Goal: Transaction & Acquisition: Purchase product/service

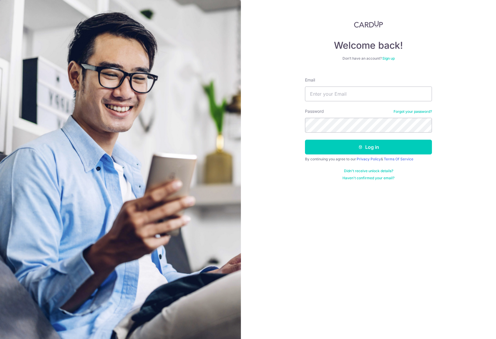
click at [359, 94] on input "Email" at bounding box center [368, 94] width 127 height 15
type input "ONG.AIMAY@YAHOO.COM"
click at [305, 140] on button "Log in" at bounding box center [368, 147] width 127 height 15
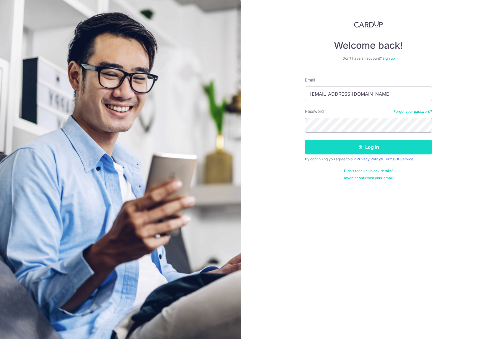
click at [404, 148] on button "Log in" at bounding box center [368, 147] width 127 height 15
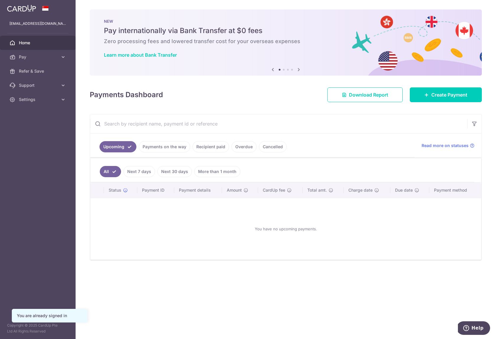
click at [444, 86] on div "Payments Dashboard Download Report Create Payment" at bounding box center [286, 93] width 392 height 17
click at [444, 99] on link "Create Payment" at bounding box center [446, 94] width 72 height 15
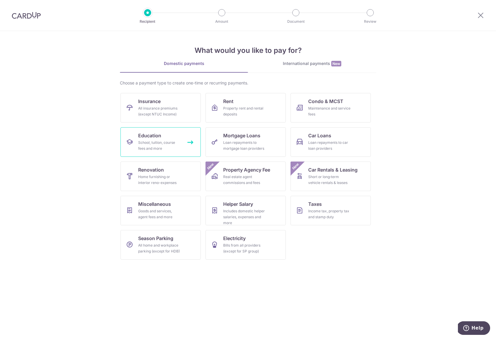
click at [172, 136] on link "Education School, tuition, course fees and more" at bounding box center [161, 142] width 80 height 30
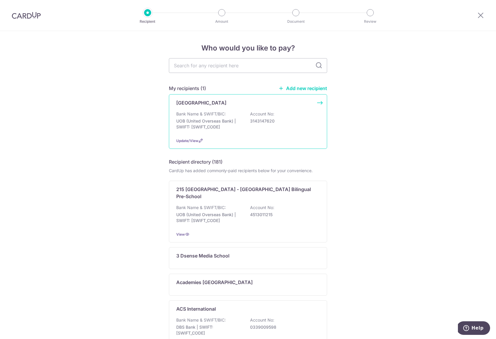
click at [205, 126] on p "UOB (United Overseas Bank) | SWIFT: [SWIFT_CODE]" at bounding box center [209, 124] width 66 height 12
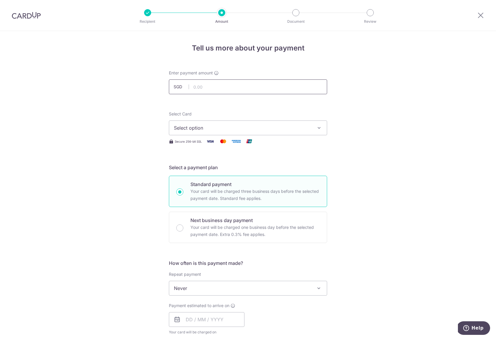
click at [212, 84] on input "text" at bounding box center [248, 86] width 158 height 15
type input "981.00"
click at [425, 108] on div "Tell us more about your payment Enter payment amount SGD 981.00 981.00 Select C…" at bounding box center [248, 298] width 496 height 534
click at [224, 132] on button "Select option" at bounding box center [248, 128] width 158 height 15
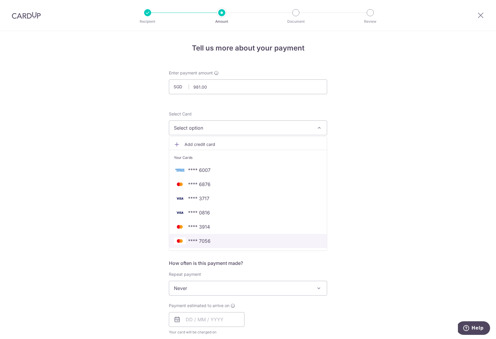
click at [217, 243] on span "**** 7056" at bounding box center [248, 241] width 148 height 7
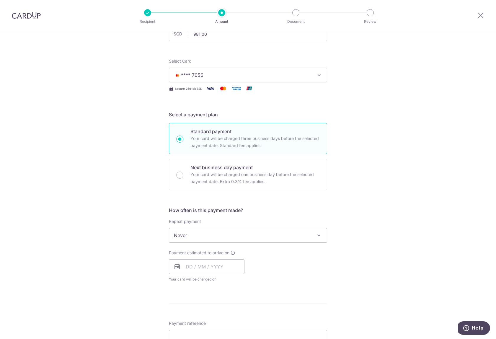
scroll to position [61, 0]
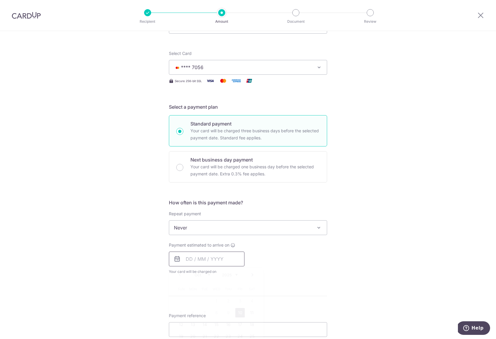
click at [187, 258] on input "text" at bounding box center [207, 259] width 76 height 15
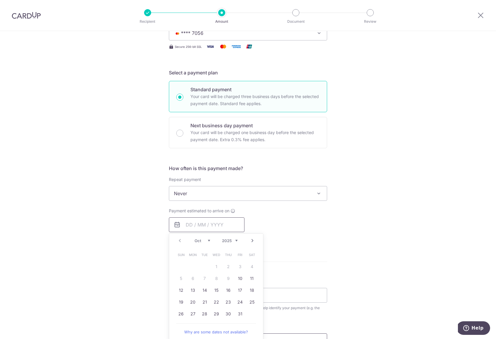
scroll to position [124, 0]
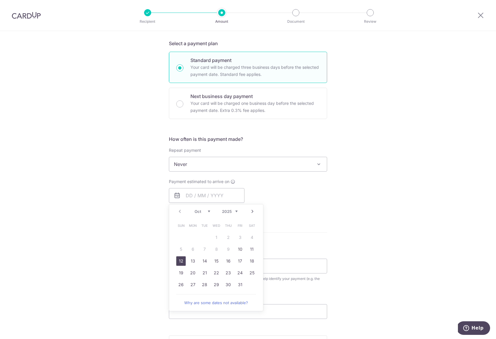
click at [180, 262] on link "12" at bounding box center [180, 260] width 9 height 9
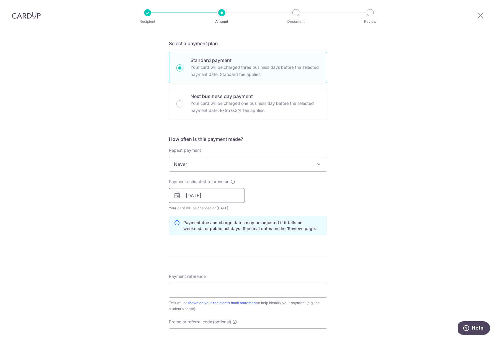
click at [215, 193] on input "12/10/2025" at bounding box center [207, 195] width 76 height 15
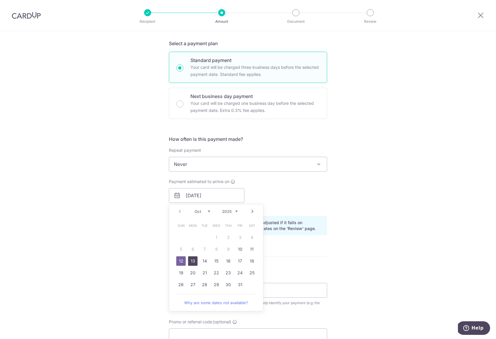
click at [189, 264] on link "13" at bounding box center [192, 260] width 9 height 9
type input "[DATE]"
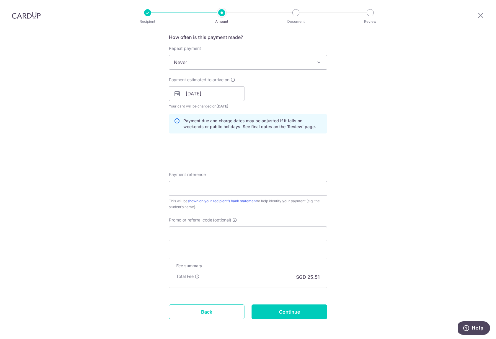
scroll to position [251, 0]
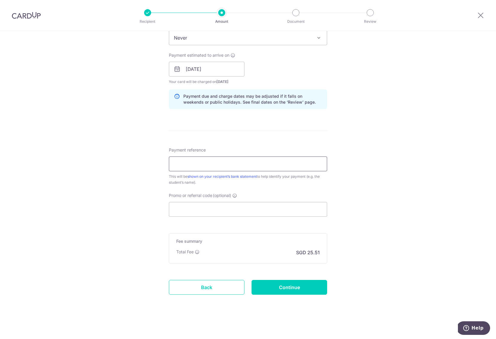
click at [217, 169] on input "Payment reference" at bounding box center [248, 164] width 158 height 15
type input "[PERSON_NAME] CC"
click at [414, 181] on div "Tell us more about your payment Enter payment amount SGD 981.00 981.00 Select C…" at bounding box center [248, 60] width 496 height 559
click at [291, 291] on input "Continue" at bounding box center [290, 287] width 76 height 15
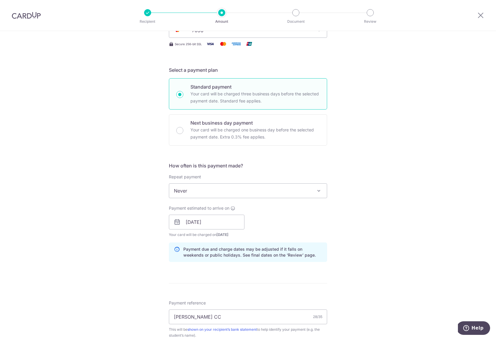
scroll to position [0, 0]
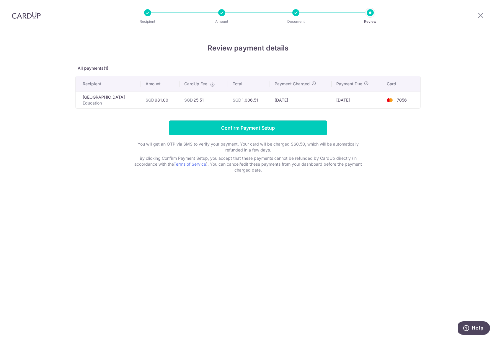
click at [251, 129] on input "Confirm Payment Setup" at bounding box center [248, 128] width 158 height 15
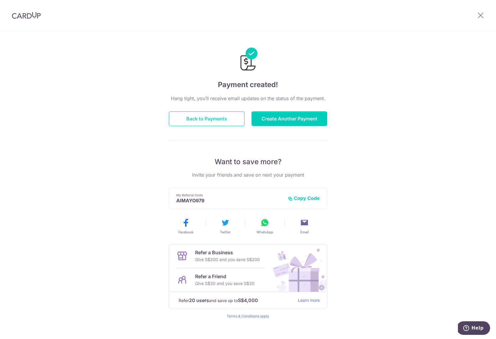
click at [193, 118] on button "Back to Payments" at bounding box center [207, 118] width 76 height 15
